Goal: Task Accomplishment & Management: Use online tool/utility

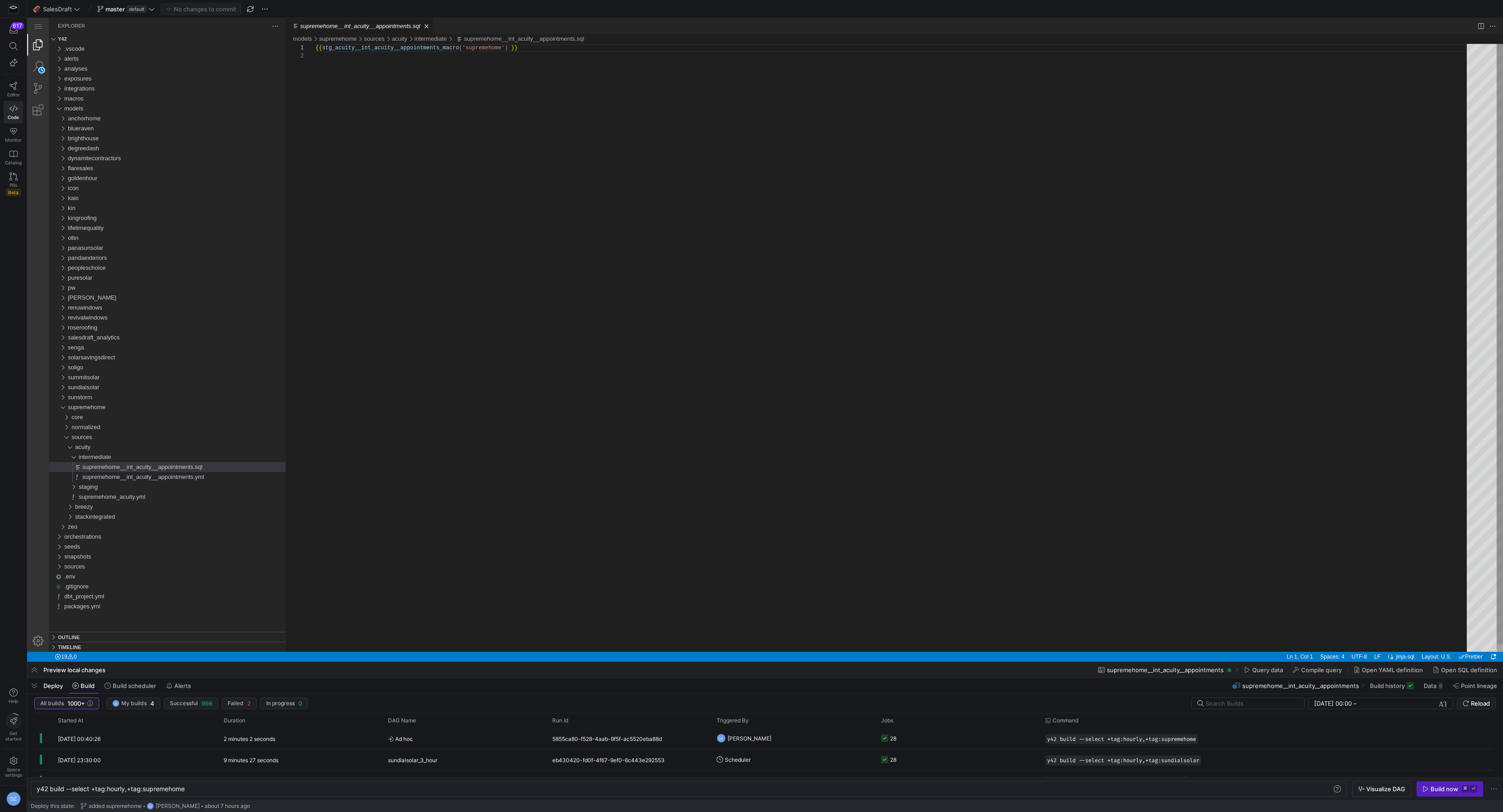
scroll to position [8, 0]
click at [748, 264] on div "{{ stg_acuity__int_acuity__appointments_macro ( 'supremehome' ) }}" at bounding box center [894, 352] width 1157 height 615
click at [19, 34] on div "button" at bounding box center [13, 29] width 11 height 8
click at [197, 12] on span "button" at bounding box center [194, 13] width 9 height 9
click at [206, 15] on span "button" at bounding box center [205, 13] width 9 height 9
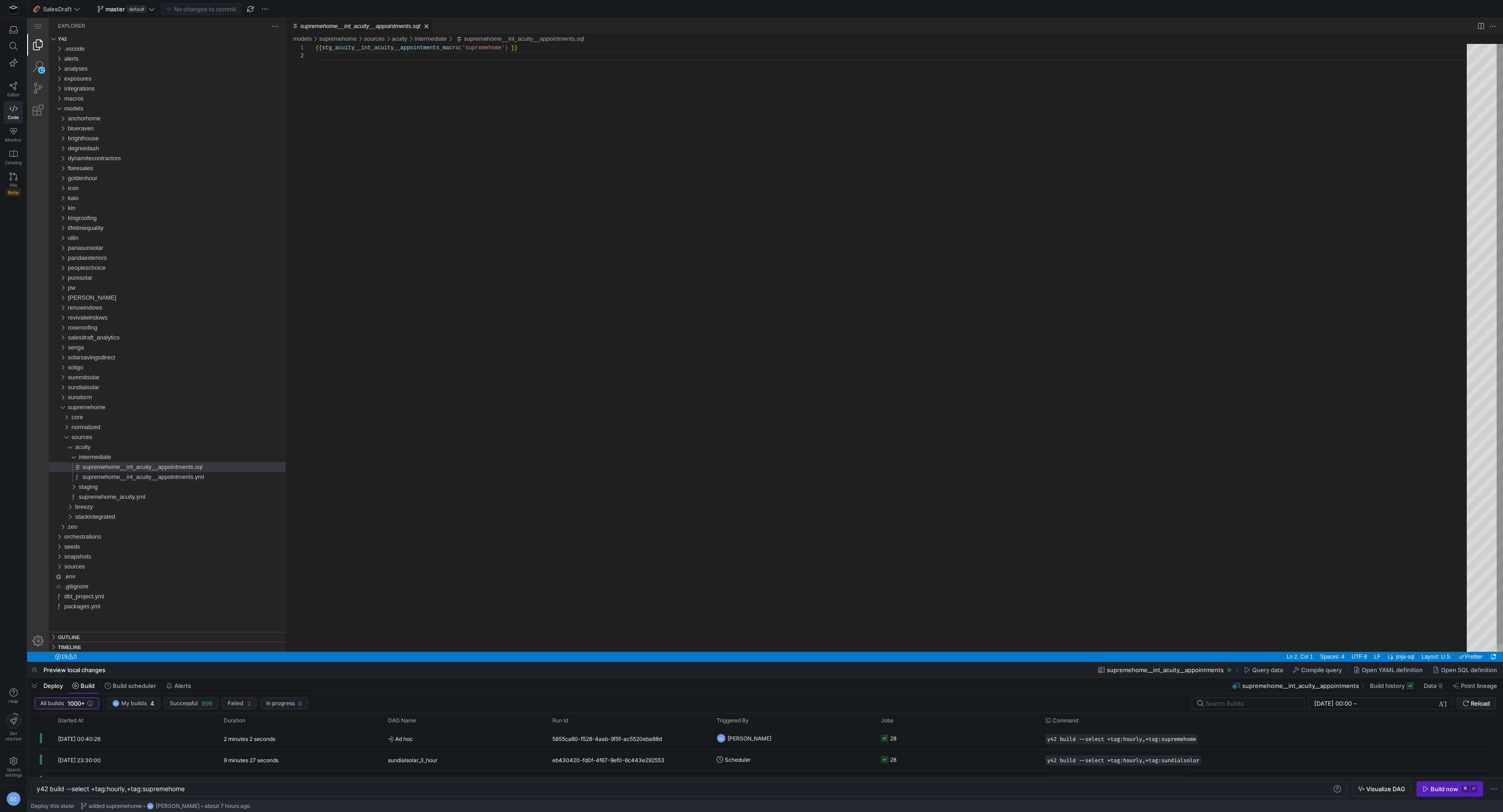
click at [394, 157] on div "{{ stg_acuity__int_acuity__appointments_macro ( 'supremehome' ) }}" at bounding box center [894, 352] width 1157 height 615
click at [70, 456] on div "intermediate" at bounding box center [66, 457] width 28 height 10
click at [64, 435] on div "sources" at bounding box center [63, 436] width 21 height 10
click at [62, 410] on div "supremehome" at bounding box center [61, 406] width 18 height 10
click at [423, 402] on div "{{ stg_acuity__int_acuity__appointments_macro ( 'supremehome' ) }}" at bounding box center [894, 352] width 1157 height 615
